Goal: Task Accomplishment & Management: Complete application form

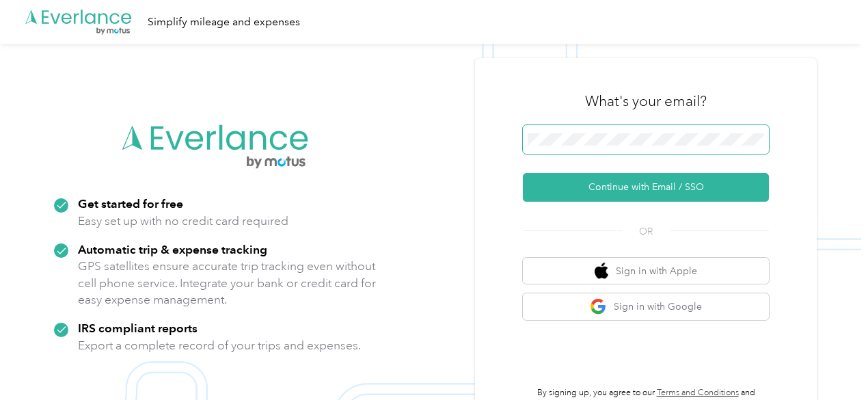
click at [569, 132] on span at bounding box center [646, 139] width 246 height 29
click at [568, 148] on span at bounding box center [646, 139] width 246 height 29
click at [609, 131] on span at bounding box center [646, 139] width 246 height 29
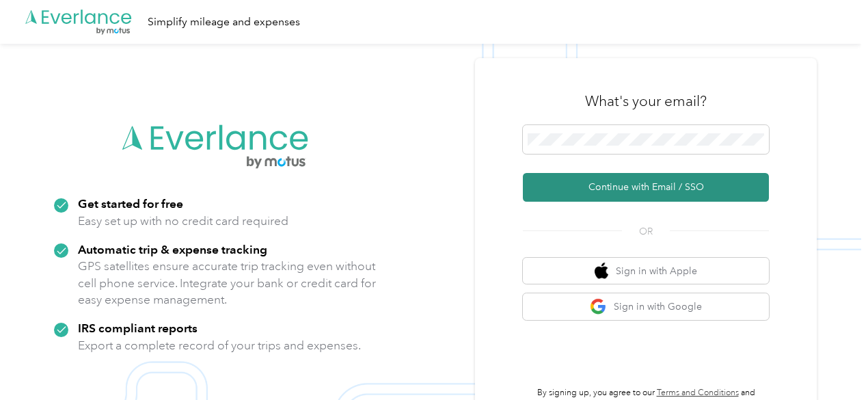
click at [586, 192] on button "Continue with Email / SSO" at bounding box center [646, 187] width 246 height 29
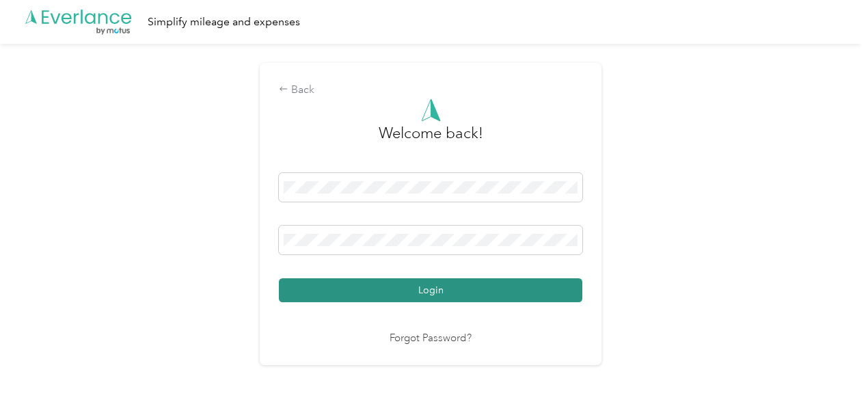
click at [530, 294] on button "Login" at bounding box center [430, 290] width 303 height 24
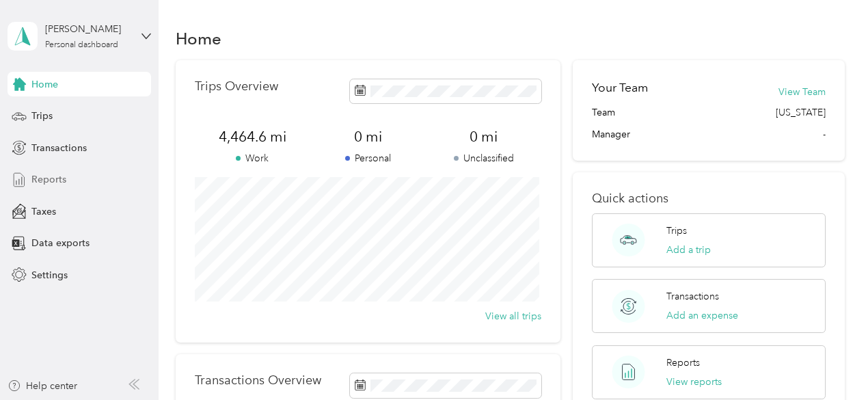
click at [97, 189] on div "Reports" at bounding box center [79, 179] width 143 height 25
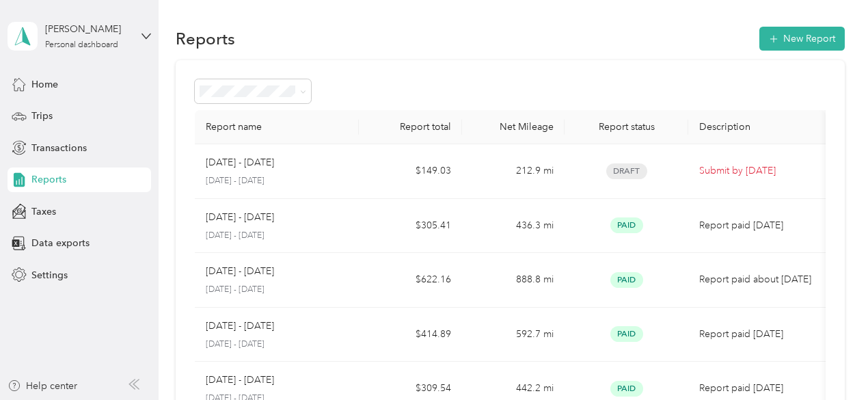
click at [278, 169] on div "[DATE] - [DATE]" at bounding box center [277, 162] width 143 height 15
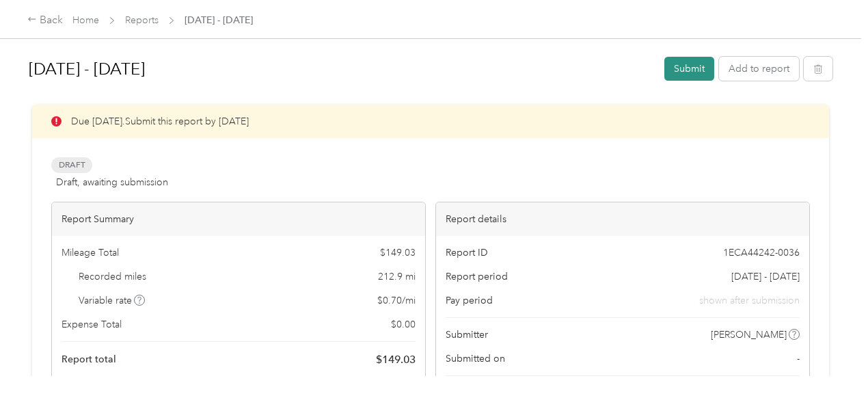
click at [695, 71] on button "Submit" at bounding box center [689, 69] width 50 height 24
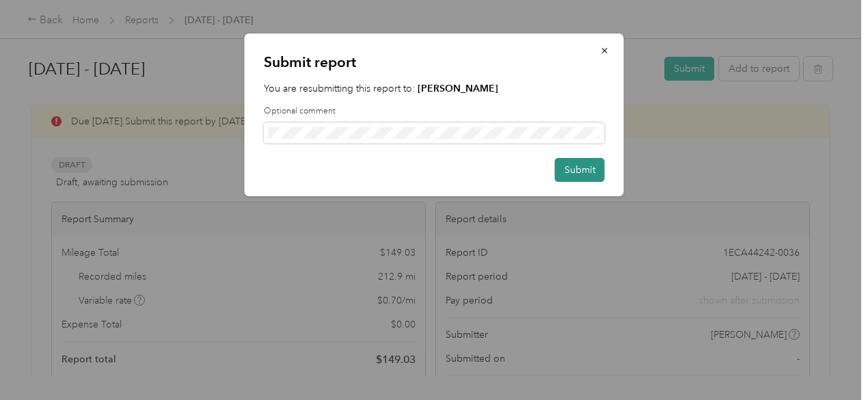
click at [567, 176] on button "Submit" at bounding box center [580, 170] width 50 height 24
